Goal: Check status: Check status

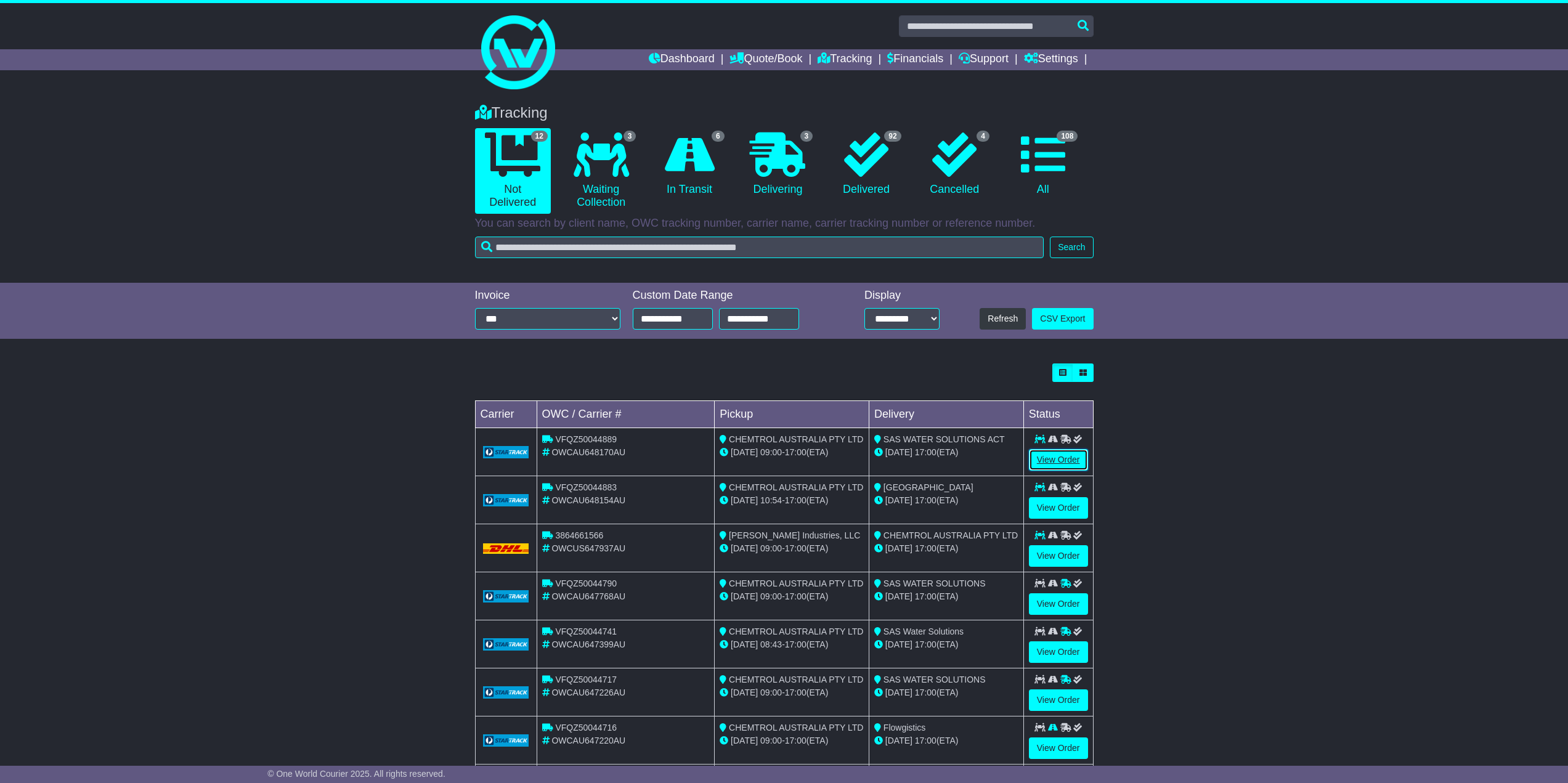
click at [1067, 458] on link "View Order" at bounding box center [1058, 460] width 59 height 21
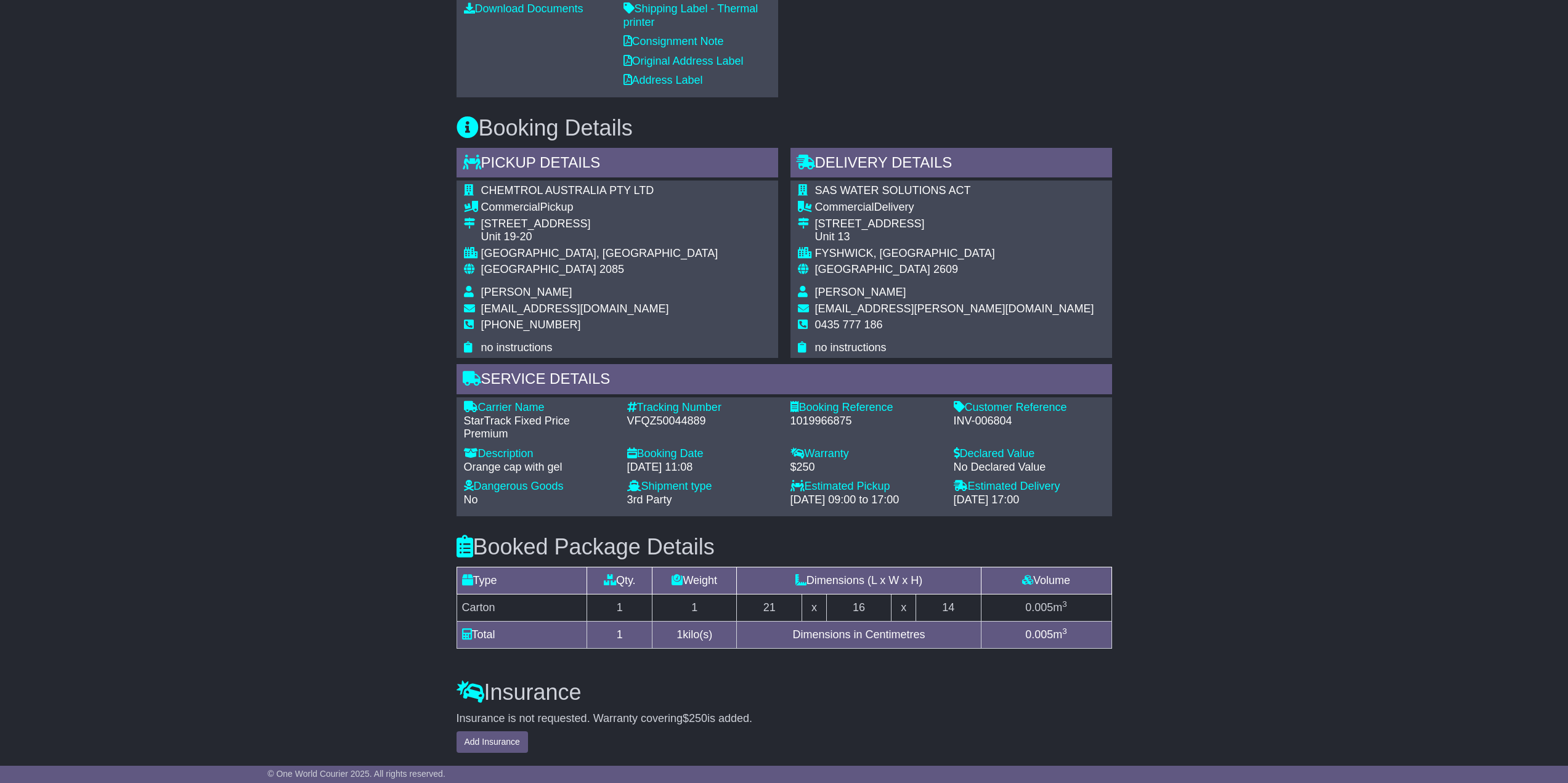
scroll to position [678, 0]
click at [662, 416] on div "VFQZ50044889" at bounding box center [702, 421] width 151 height 14
copy div "VFQZ50044889"
